Goal: Task Accomplishment & Management: Manage account settings

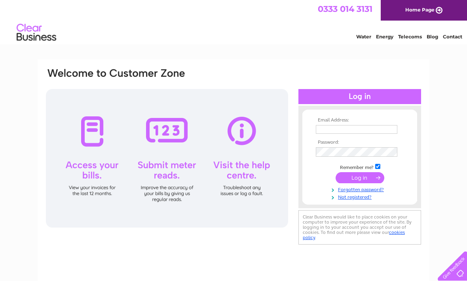
click at [362, 128] on input "text" at bounding box center [357, 129] width 82 height 9
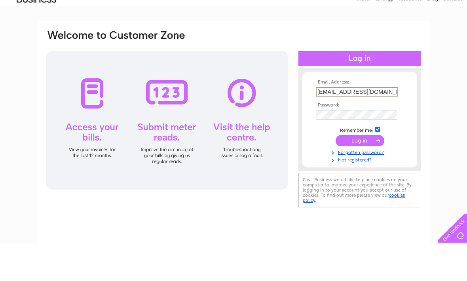
type input "Cathychow0815@yahoo.com.hk"
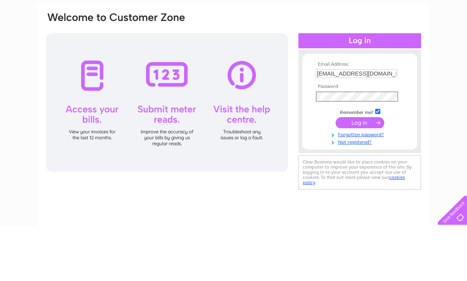
click at [450, 94] on div "Email Address: Cathychow0815@yahoo.com.hk Password:" at bounding box center [233, 237] width 467 height 357
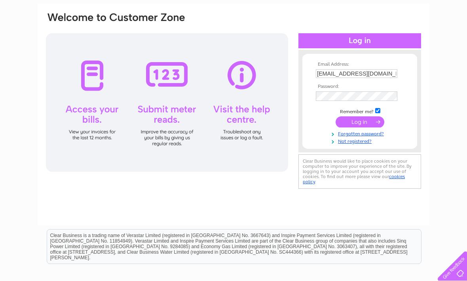
click at [367, 121] on input "submit" at bounding box center [360, 121] width 49 height 11
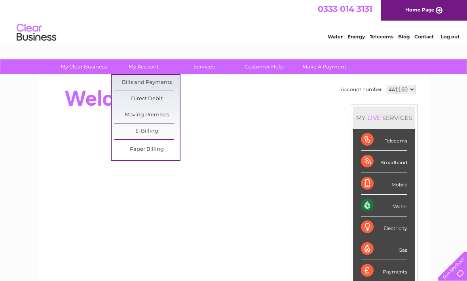
click at [149, 82] on link "Bills and Payments" at bounding box center [146, 83] width 65 height 16
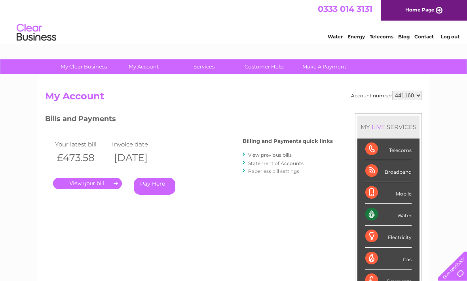
click at [100, 182] on link "." at bounding box center [87, 183] width 69 height 11
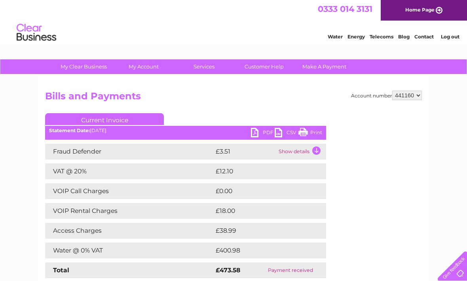
click at [421, 36] on link "Contact" at bounding box center [423, 37] width 19 height 6
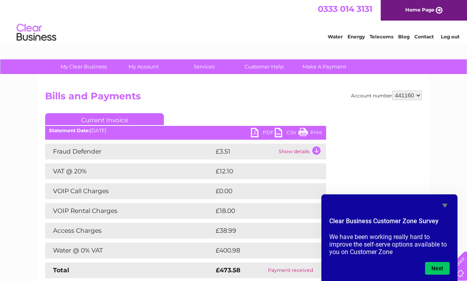
click at [445, 264] on button "Next" at bounding box center [437, 268] width 25 height 13
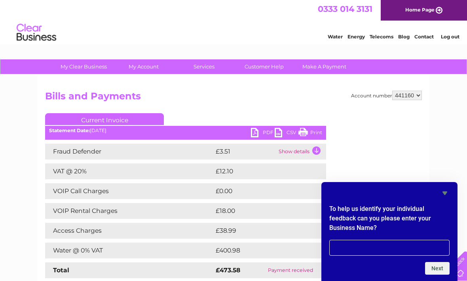
click at [446, 183] on div "To help us identify your individual feedback can you please enter your Business…" at bounding box center [389, 231] width 136 height 99
click at [450, 187] on div "To help us identify your individual feedback can you please enter your Business…" at bounding box center [389, 231] width 136 height 99
click at [446, 192] on icon "Hide survey" at bounding box center [445, 194] width 5 height 4
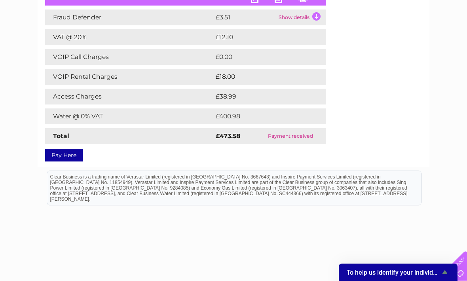
scroll to position [134, 0]
click at [424, 276] on span "To help us identify your individual feedback can you please enter your Business…" at bounding box center [393, 273] width 93 height 8
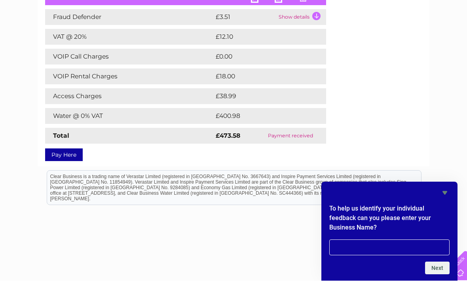
click at [447, 198] on icon "Hide survey" at bounding box center [444, 192] width 9 height 9
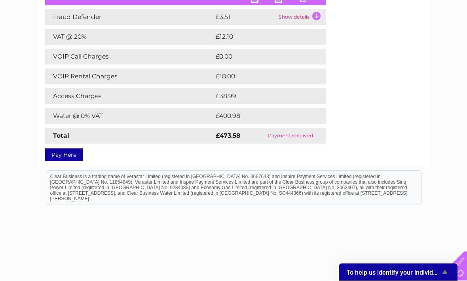
click at [463, 281] on div at bounding box center [451, 264] width 32 height 32
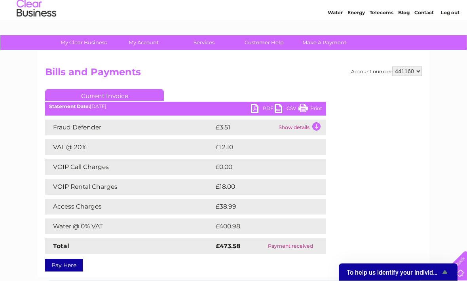
scroll to position [0, 0]
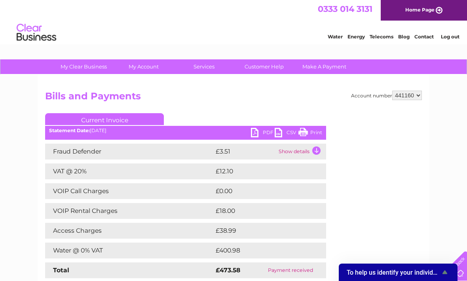
click at [260, 135] on link "PDF" at bounding box center [263, 133] width 24 height 11
